Goal: Task Accomplishment & Management: Manage account settings

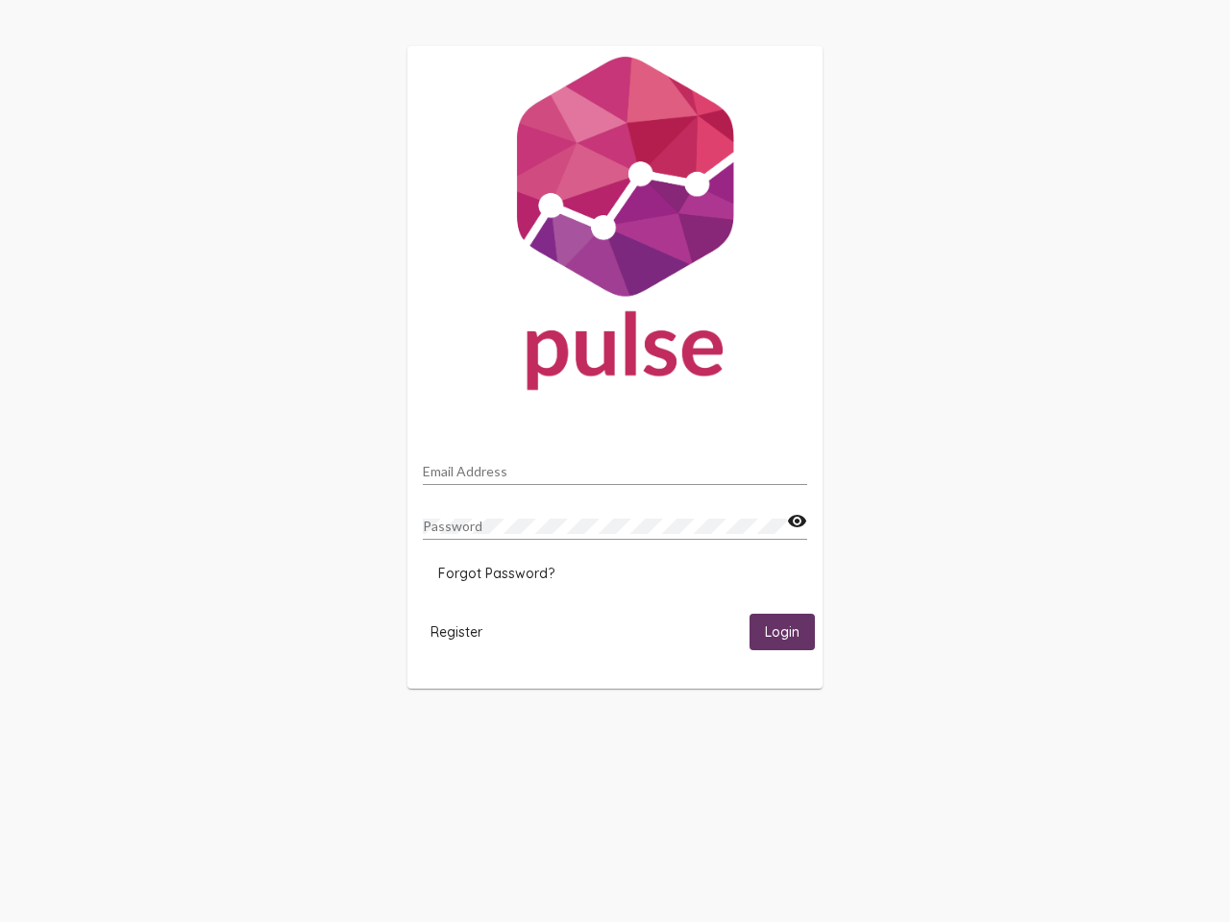
click at [615, 466] on input "Email Address" at bounding box center [615, 471] width 384 height 15
click at [796, 522] on mat-icon "visibility" at bounding box center [797, 521] width 20 height 23
click at [496, 574] on span "Forgot Password?" at bounding box center [496, 573] width 116 height 17
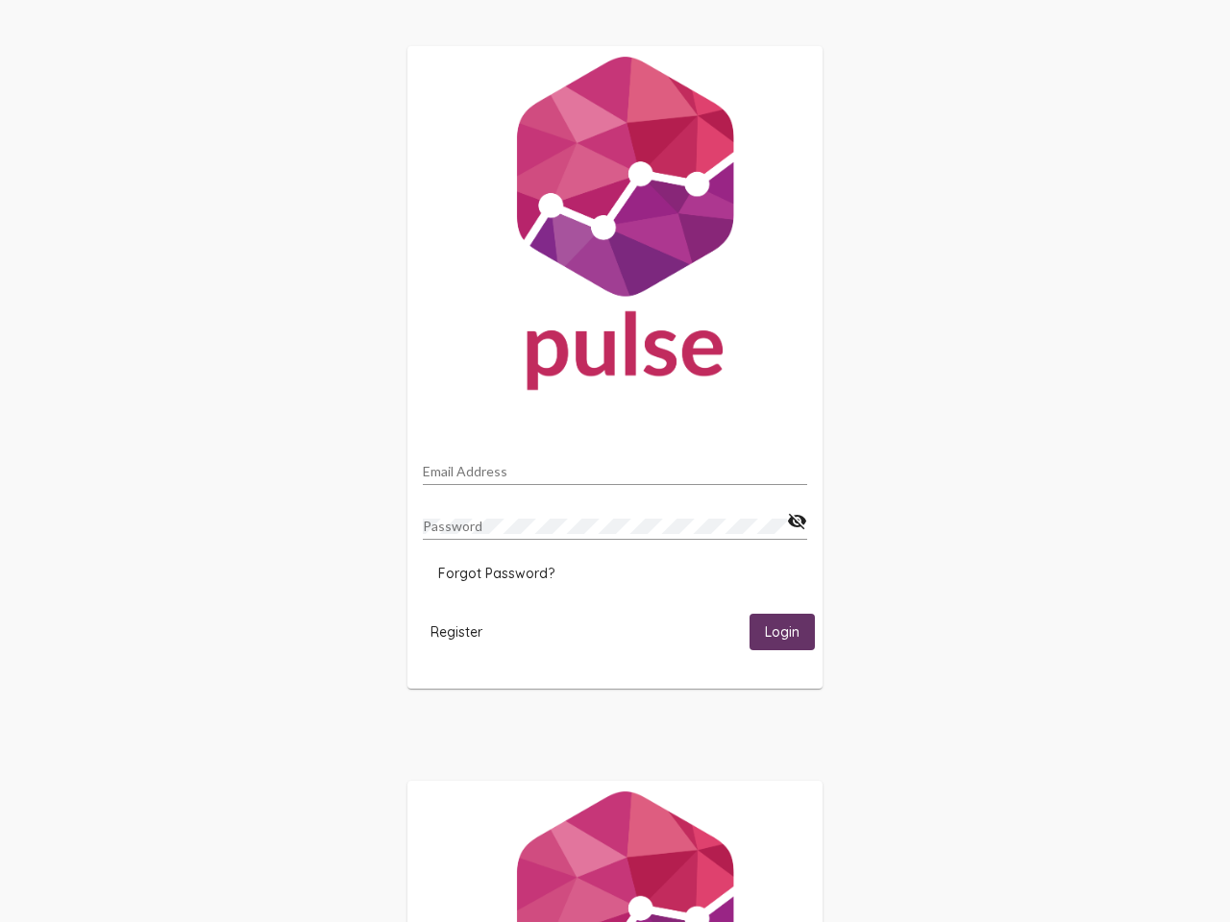
click at [456, 631] on html "Email Address Password visibility_off Forgot Password? Register Login" at bounding box center [615, 622] width 1230 height 1244
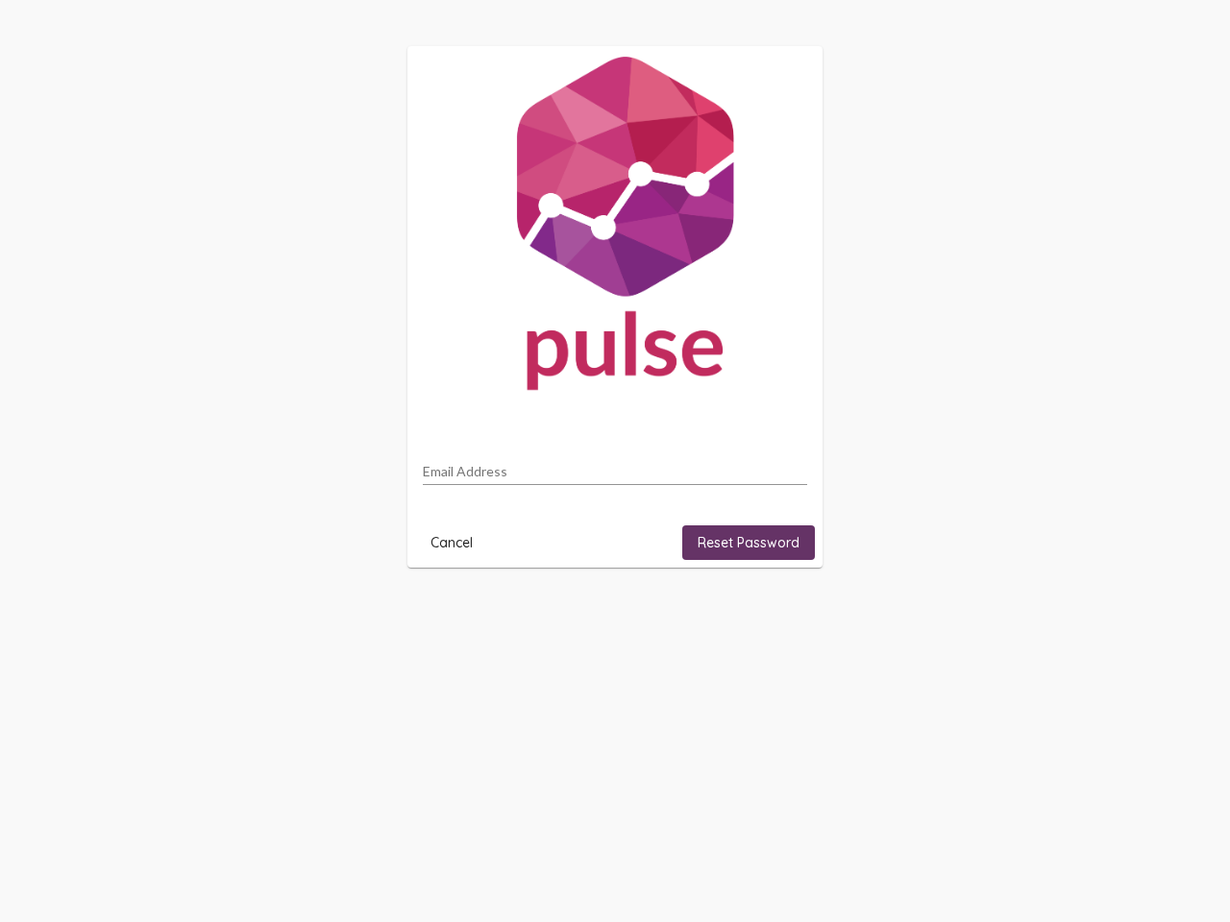
click at [782, 614] on html "Email Address Cancel Reset Password" at bounding box center [615, 307] width 1230 height 614
